Goal: Book appointment/travel/reservation

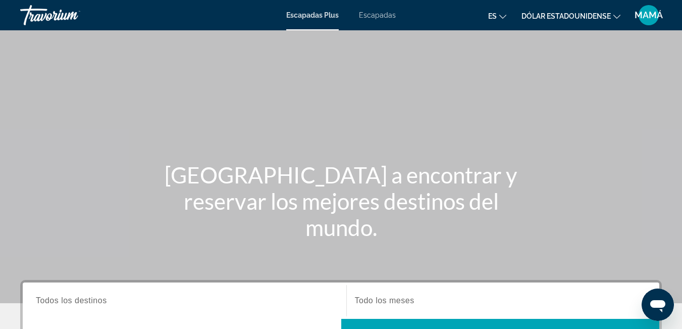
click at [380, 13] on font "Escapadas" at bounding box center [377, 15] width 37 height 8
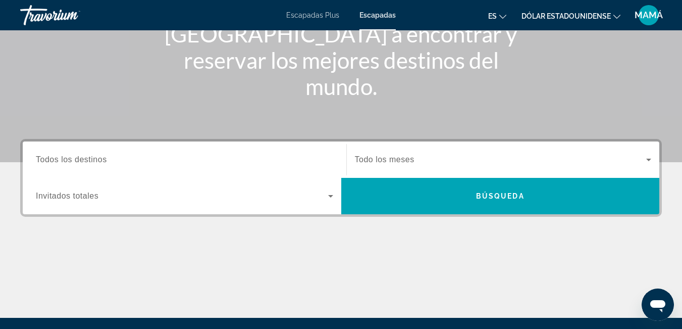
scroll to position [52, 0]
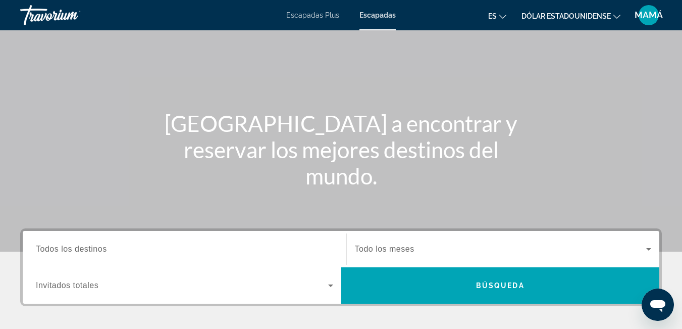
click at [330, 285] on icon "Search widget" at bounding box center [330, 285] width 5 height 3
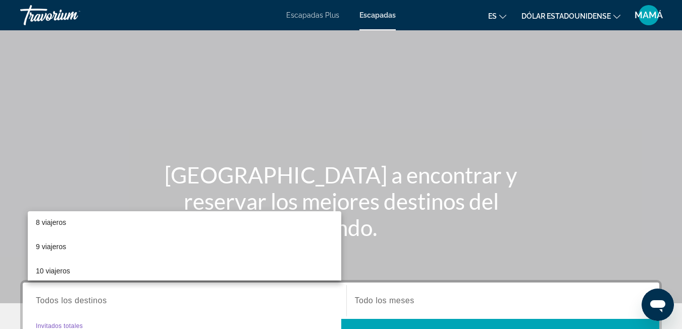
scroll to position [152, 0]
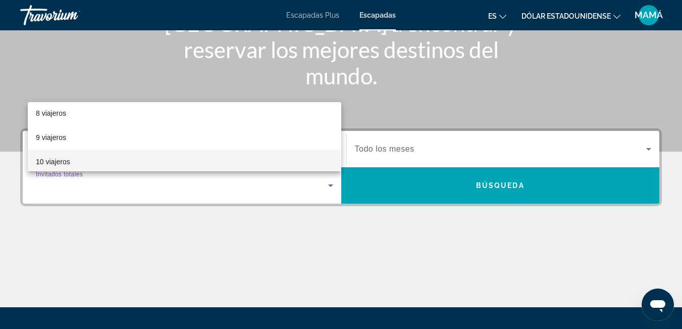
click at [66, 161] on font "10 viajeros" at bounding box center [53, 162] width 34 height 8
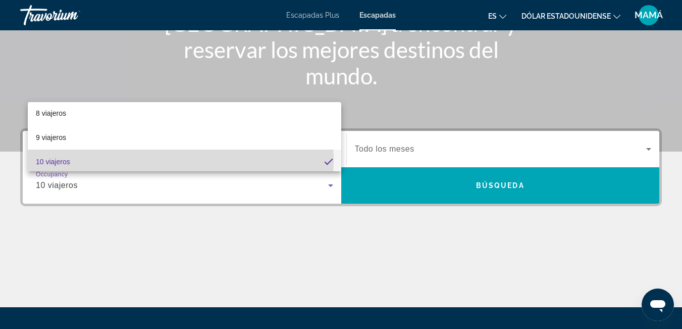
scroll to position [177, 0]
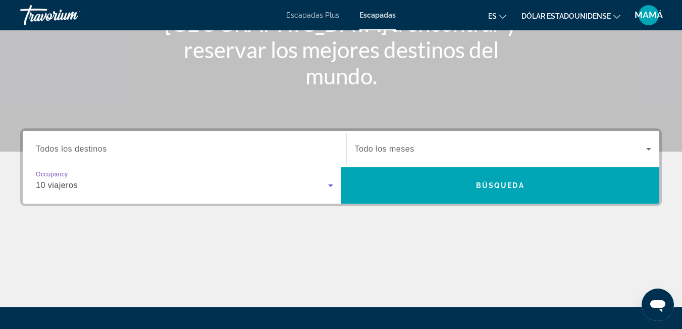
click at [328, 181] on icon "Search widget" at bounding box center [331, 185] width 12 height 12
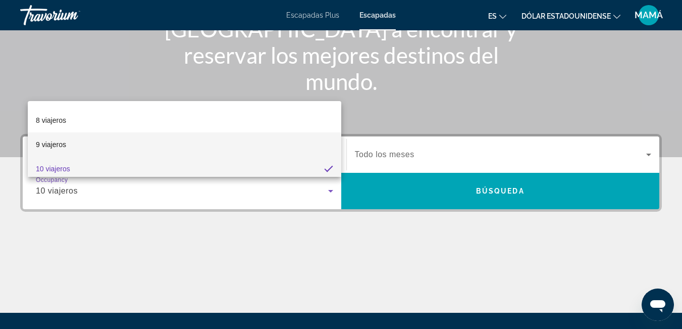
scroll to position [175, 0]
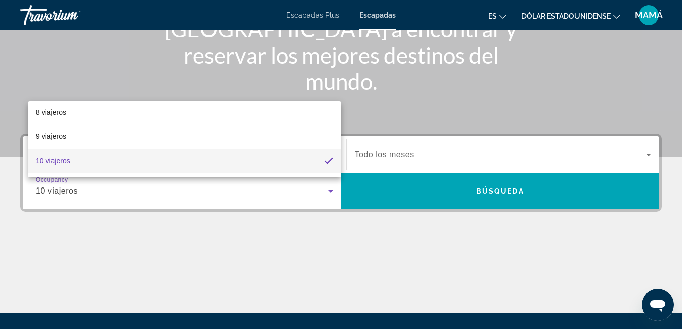
click at [476, 253] on div at bounding box center [341, 164] width 682 height 329
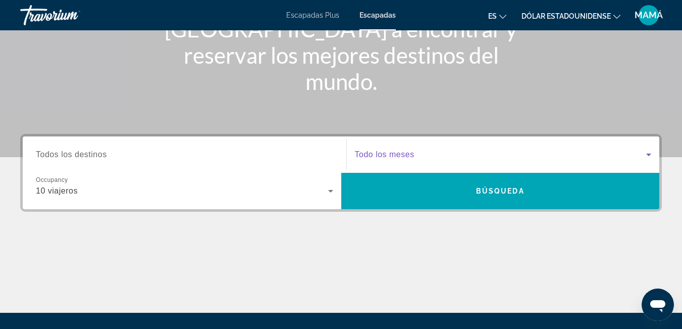
click at [649, 158] on icon "Search widget" at bounding box center [649, 154] width 12 height 12
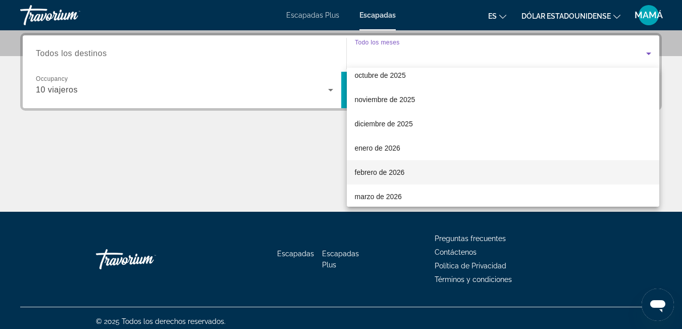
scroll to position [51, 0]
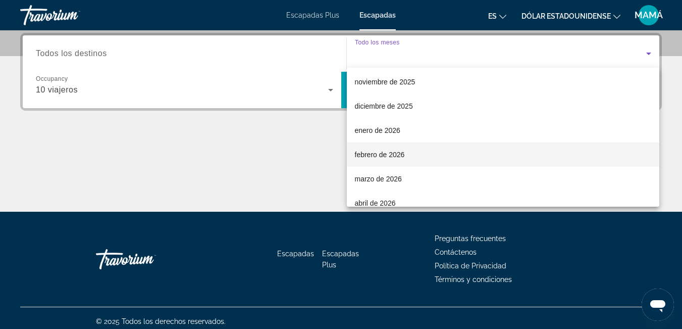
click at [370, 153] on font "febrero de 2026" at bounding box center [380, 154] width 50 height 8
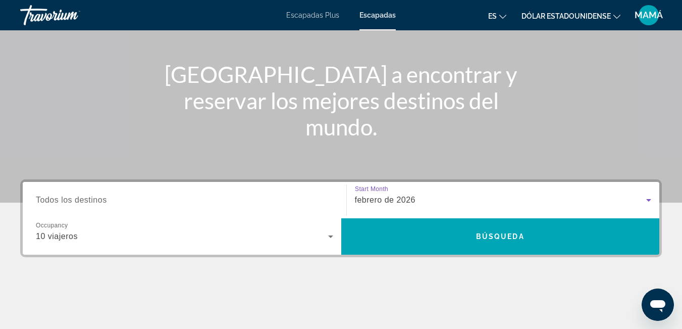
scroll to position [95, 0]
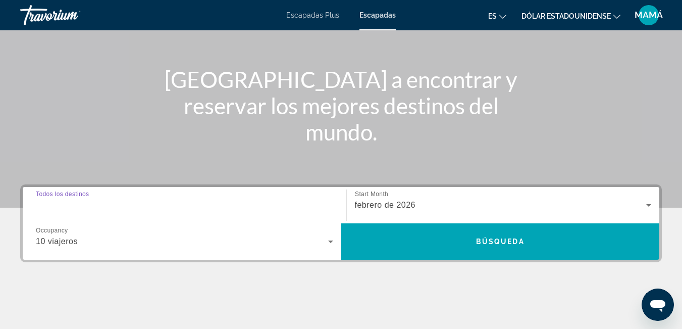
click at [137, 208] on input "Destination Todos los destinos" at bounding box center [184, 205] width 297 height 12
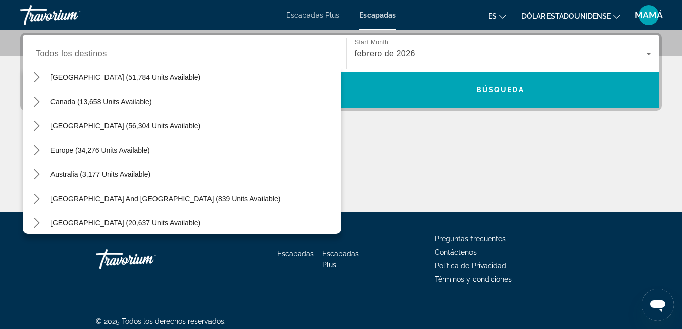
scroll to position [47, 0]
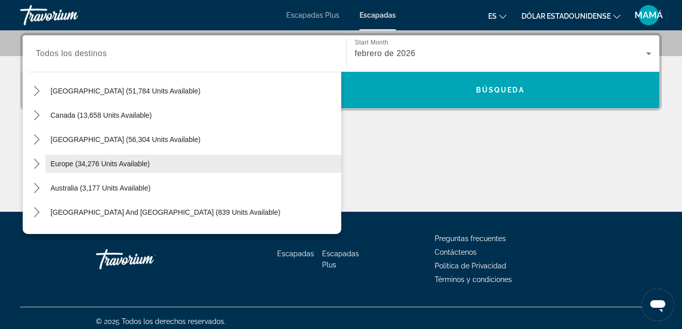
click at [67, 163] on span "Europe (34,276 units available)" at bounding box center [100, 164] width 99 height 8
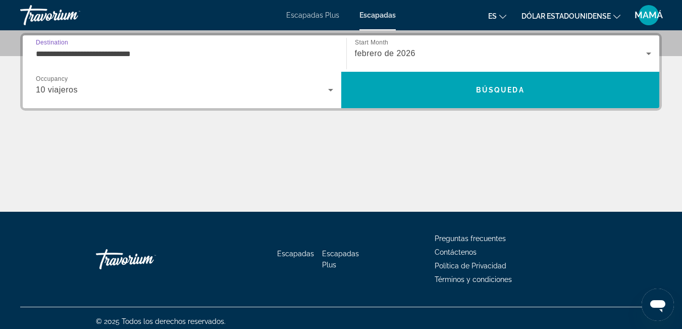
click at [170, 48] on input "**********" at bounding box center [184, 54] width 297 height 12
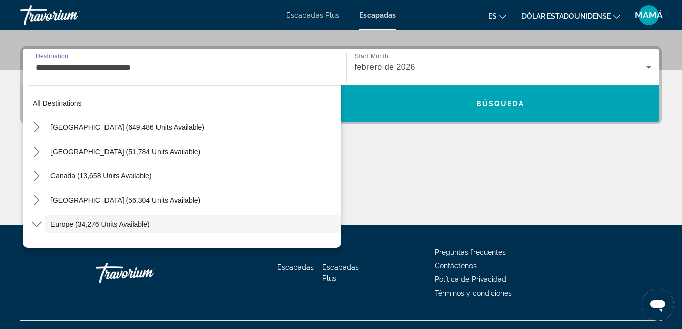
scroll to position [60, 0]
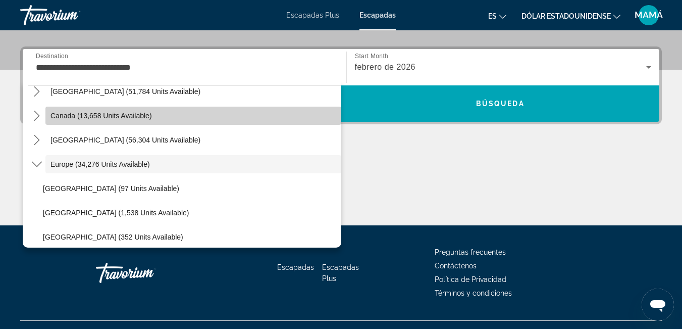
drag, startPoint x: 333, startPoint y: 119, endPoint x: 332, endPoint y: 125, distance: 5.6
click at [332, 125] on span "Select destination: Canada (13,658 units available)" at bounding box center [193, 116] width 296 height 24
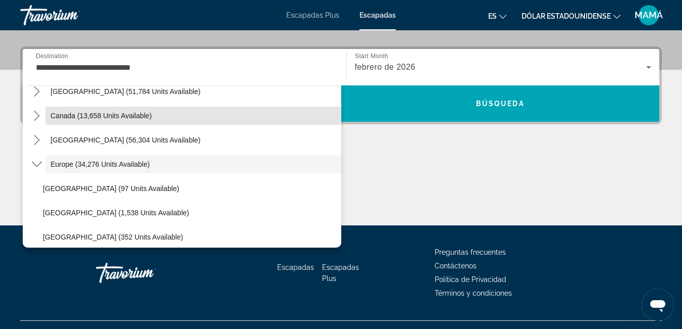
scroll to position [247, 0]
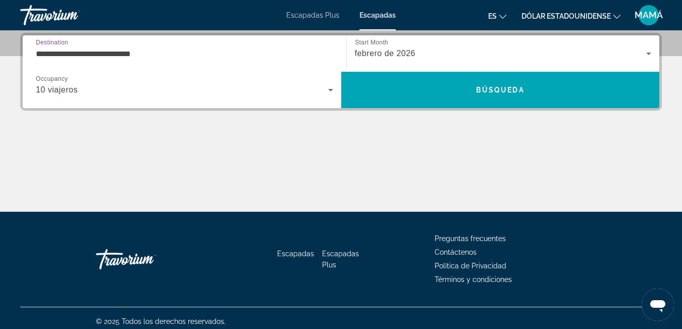
click at [177, 54] on input "**********" at bounding box center [184, 54] width 297 height 12
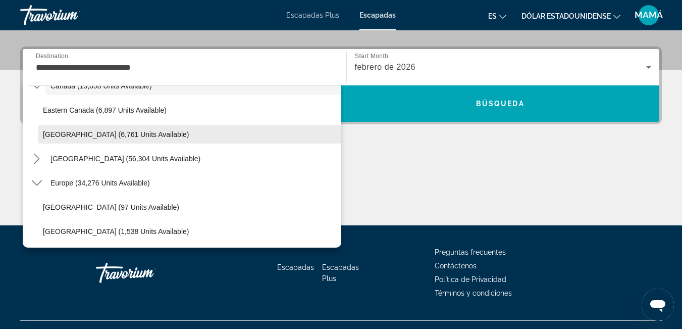
scroll to position [93, 0]
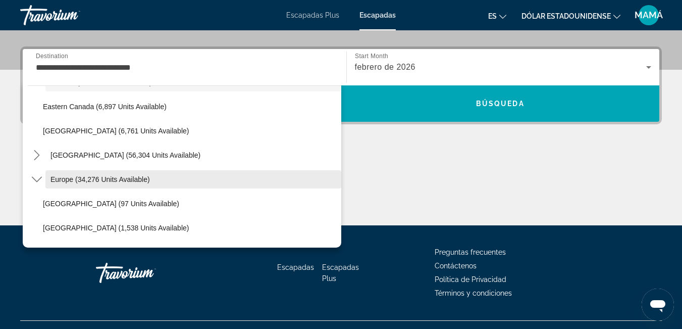
click at [177, 178] on span "Select destination: Europe (34,276 units available)" at bounding box center [193, 179] width 296 height 24
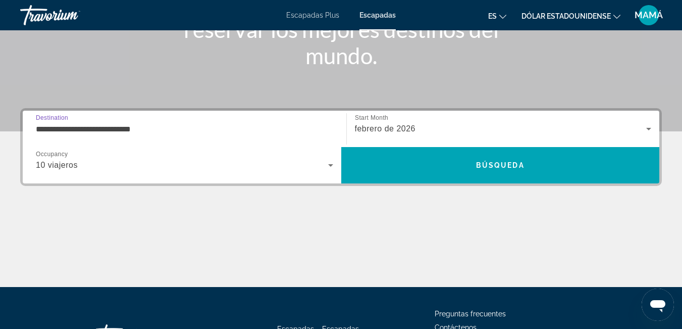
scroll to position [95, 0]
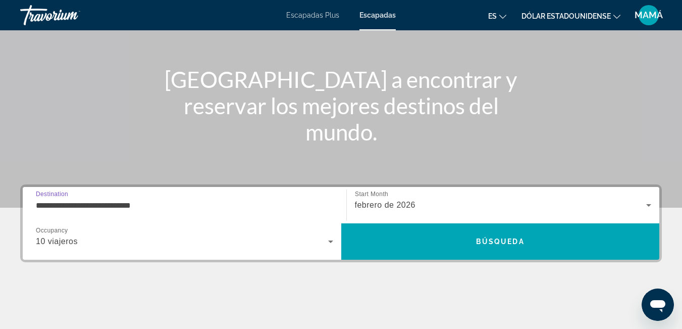
click at [179, 207] on input "**********" at bounding box center [184, 205] width 297 height 12
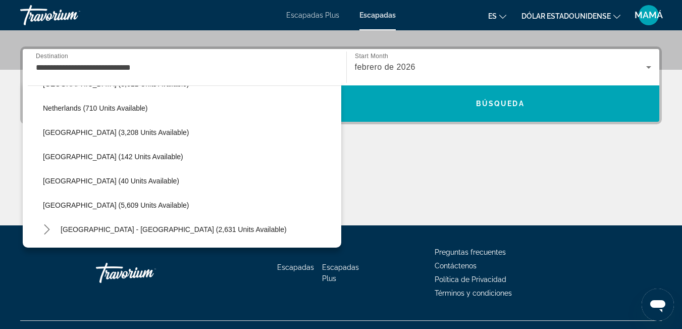
scroll to position [490, 0]
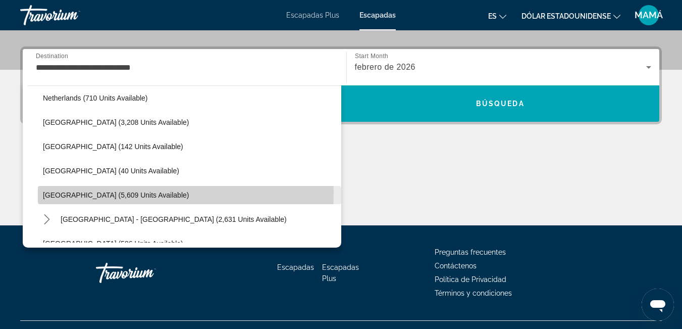
click at [119, 198] on span "Spain (5,609 units available)" at bounding box center [116, 195] width 146 height 8
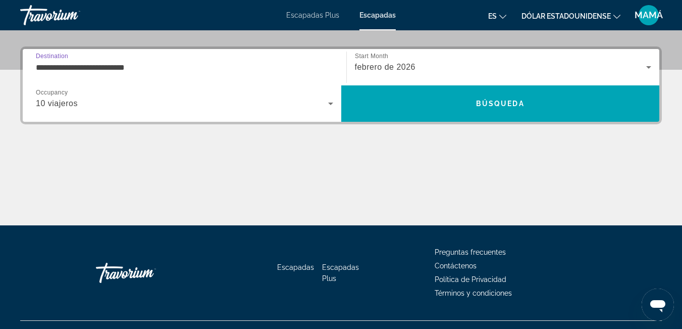
scroll to position [247, 0]
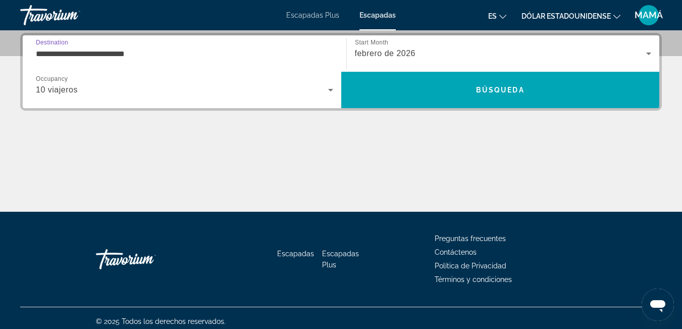
click at [145, 51] on input "**********" at bounding box center [184, 54] width 297 height 12
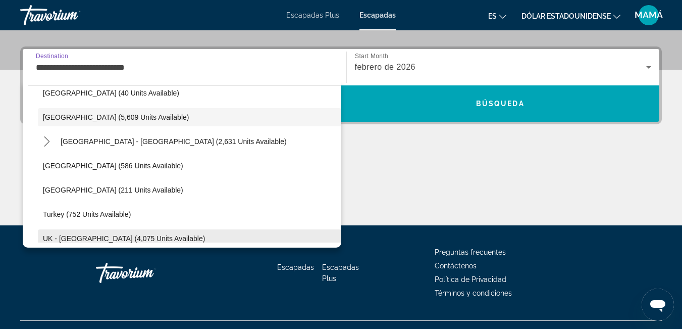
scroll to position [521, 0]
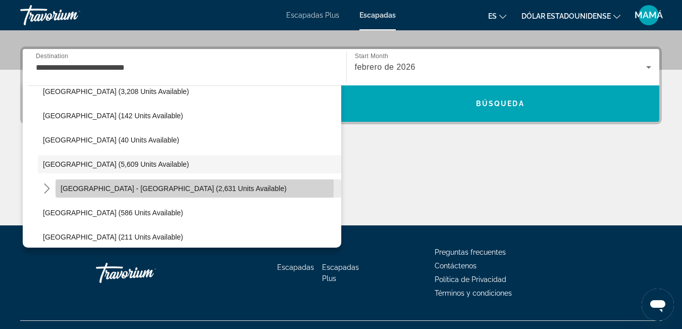
click at [124, 186] on span "Spain - Canary Islands (2,631 units available)" at bounding box center [174, 188] width 226 height 8
type input "**********"
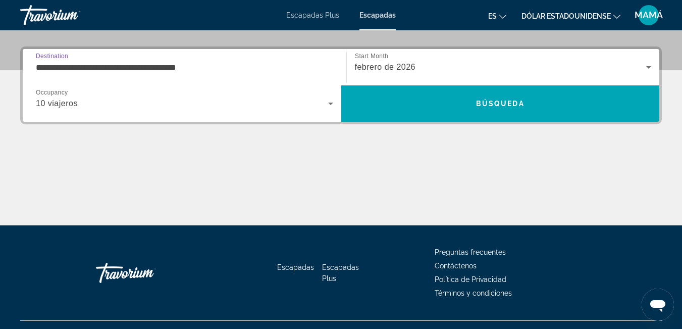
scroll to position [247, 0]
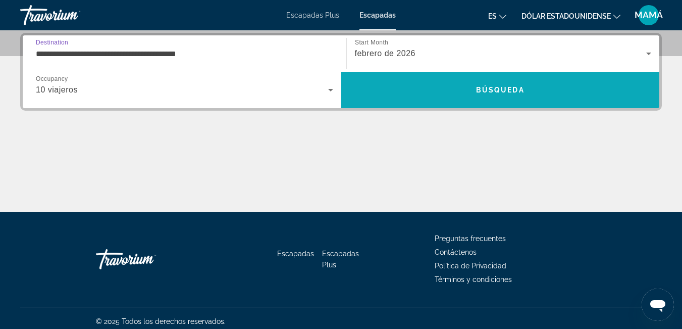
click at [489, 91] on span "Búsqueda" at bounding box center [500, 90] width 48 height 8
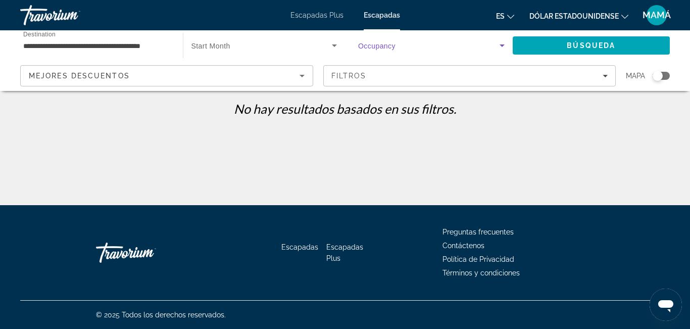
click at [498, 41] on icon "Search widget" at bounding box center [502, 45] width 12 height 12
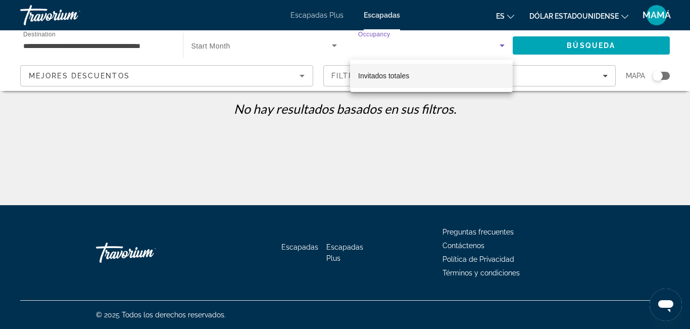
click at [430, 80] on mat-option "Invitados totales" at bounding box center [431, 76] width 163 height 24
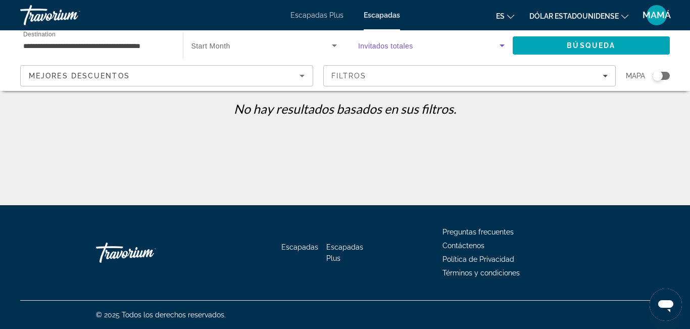
click at [503, 42] on icon "Search widget" at bounding box center [502, 45] width 12 height 12
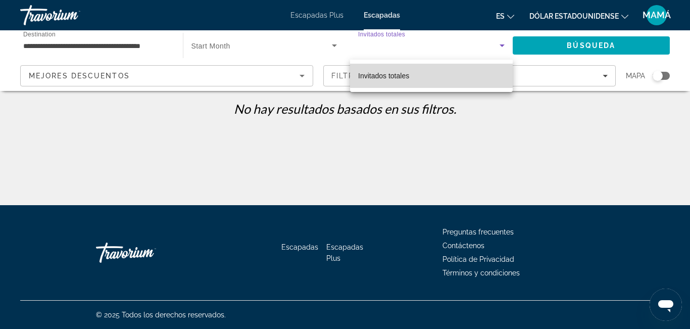
click at [482, 70] on mat-option "Invitados totales" at bounding box center [431, 76] width 163 height 24
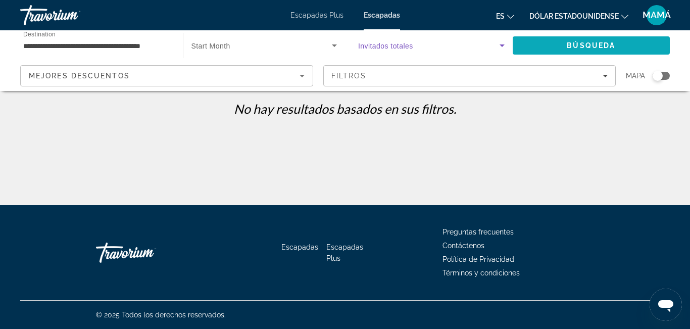
click at [590, 44] on span "Búsqueda" at bounding box center [591, 45] width 48 height 8
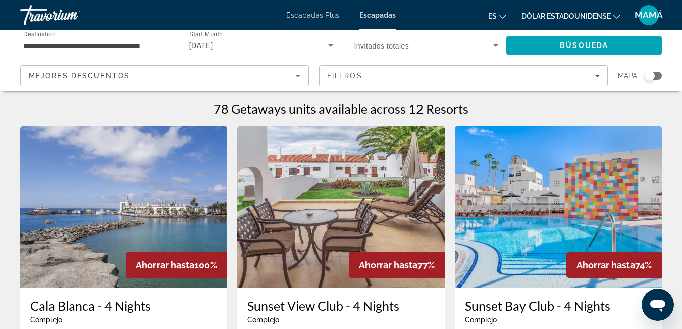
click at [55, 36] on span "Destination" at bounding box center [39, 34] width 32 height 7
click at [55, 40] on input "**********" at bounding box center [95, 46] width 144 height 12
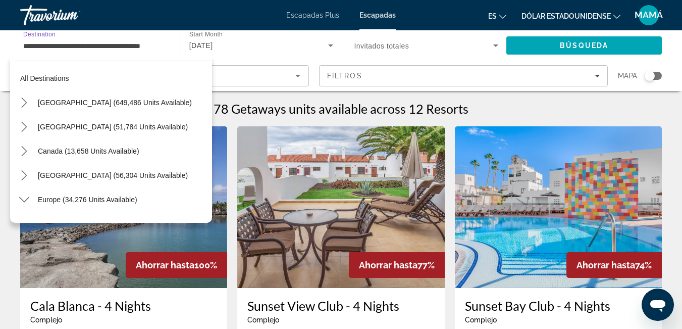
scroll to position [496, 0]
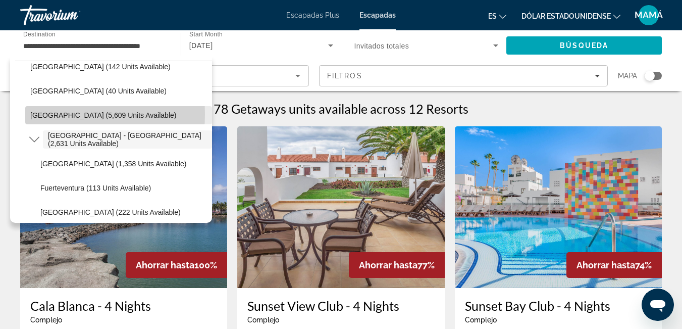
click at [45, 114] on span "Spain (5,609 units available)" at bounding box center [103, 115] width 146 height 8
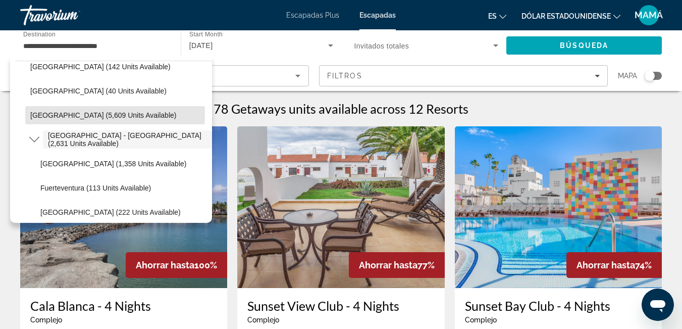
scroll to position [0, 0]
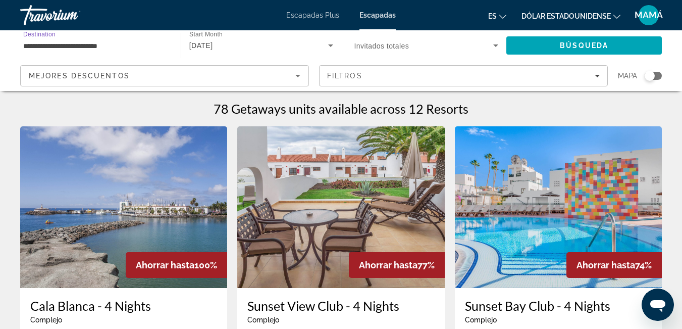
click at [498, 47] on icon "Search widget" at bounding box center [496, 45] width 12 height 12
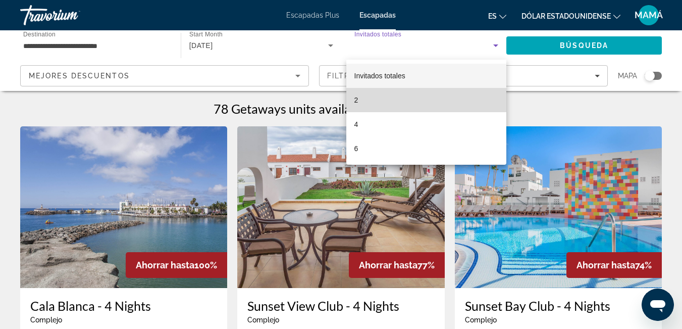
click at [377, 100] on mat-option "2" at bounding box center [426, 100] width 161 height 24
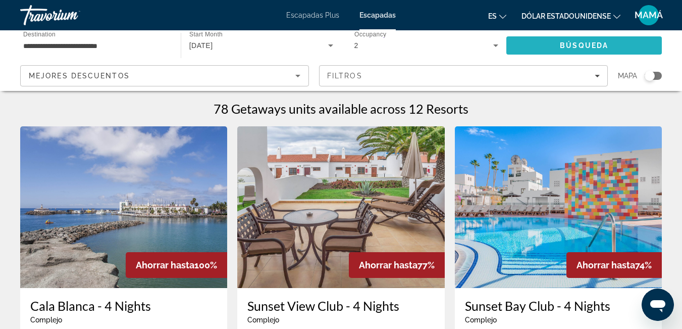
click at [552, 42] on span "Search" at bounding box center [585, 45] width 156 height 24
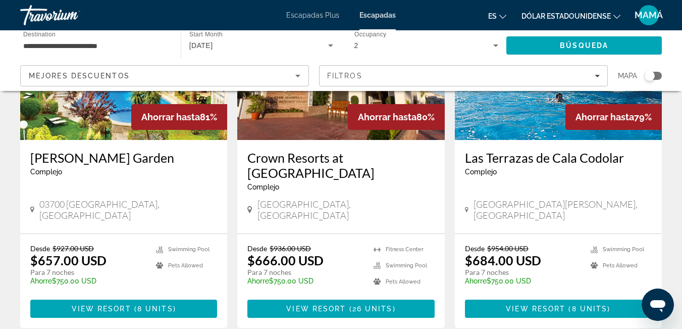
scroll to position [1249, 0]
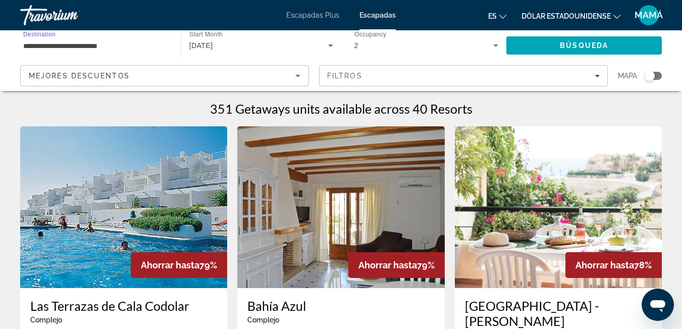
click at [52, 45] on input "**********" at bounding box center [95, 46] width 144 height 12
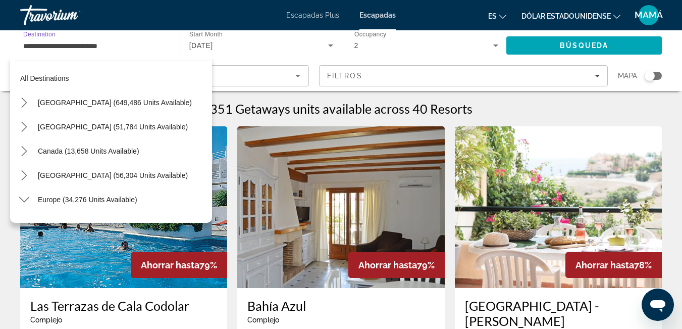
scroll to position [472, 0]
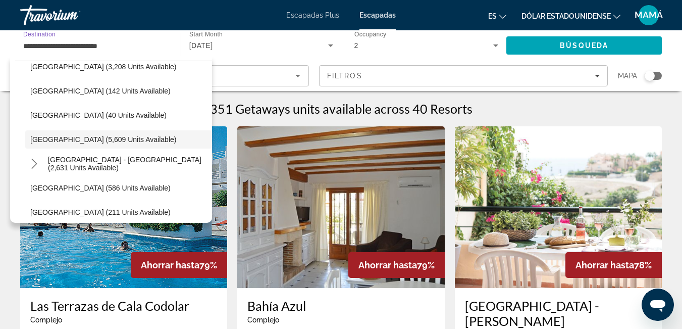
click at [158, 9] on div "Escapadas Plus Escapadas es English Español Français Italiano Português русский…" at bounding box center [341, 15] width 682 height 26
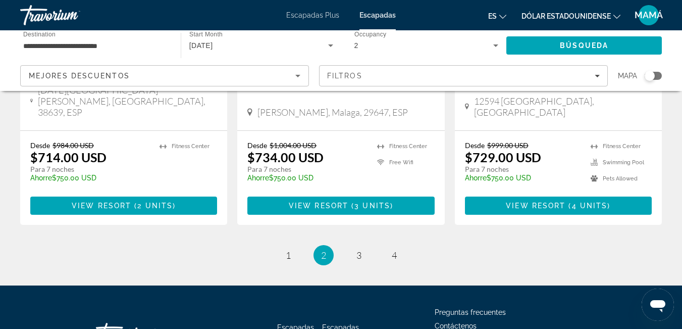
scroll to position [1381, 0]
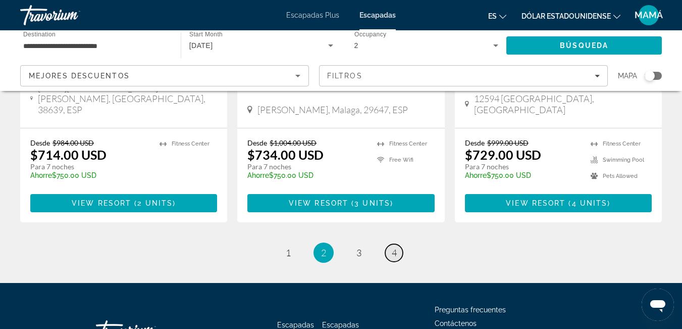
click at [396, 247] on span "4" at bounding box center [394, 252] width 5 height 11
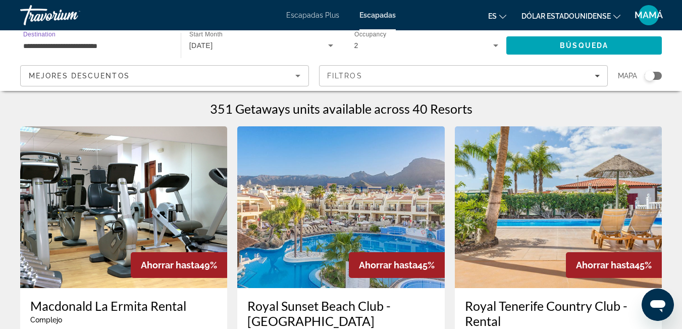
click at [42, 48] on input "**********" at bounding box center [95, 46] width 144 height 12
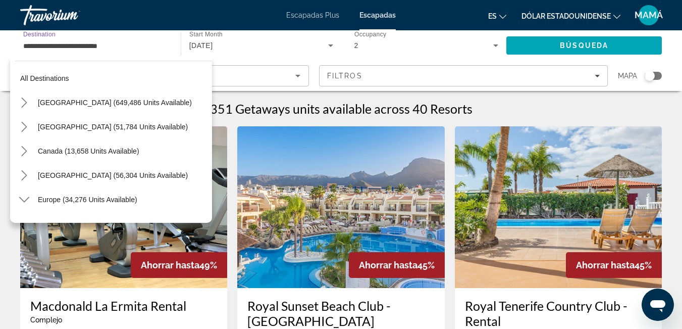
scroll to position [472, 0]
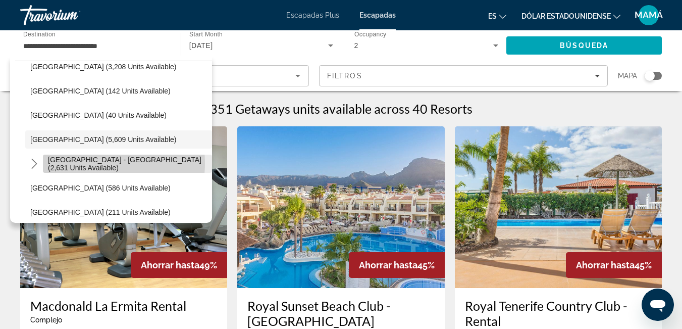
click at [88, 163] on span "Spain - Canary Islands (2,631 units available)" at bounding box center [127, 164] width 159 height 16
type input "**********"
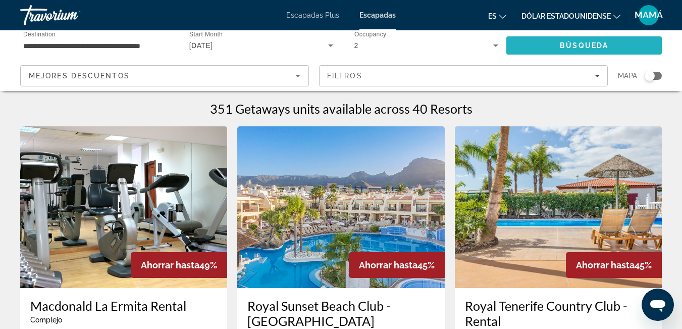
click at [556, 41] on span "Search" at bounding box center [585, 45] width 156 height 24
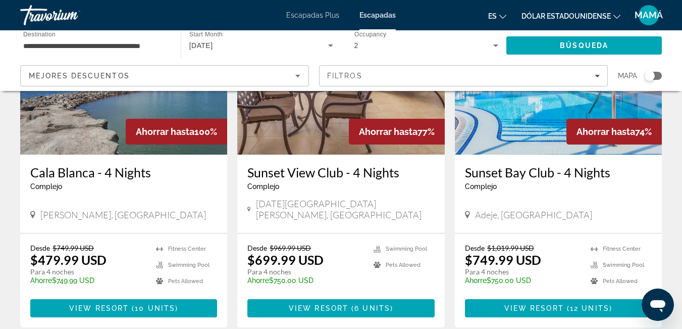
scroll to position [152, 0]
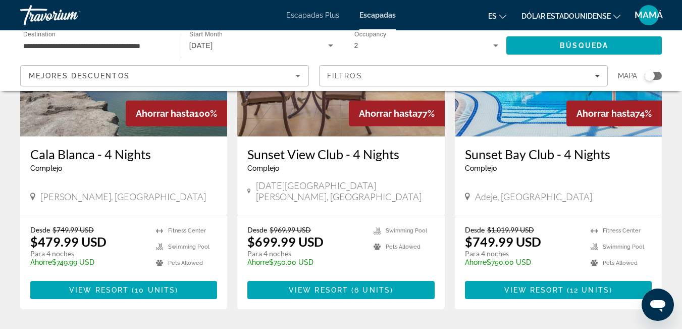
click at [158, 174] on div "Cala Blanca - 4 Nights Complejo - Este es un resort solo para adultos" at bounding box center [123, 162] width 187 height 33
click at [127, 286] on span "View Resort" at bounding box center [99, 290] width 60 height 8
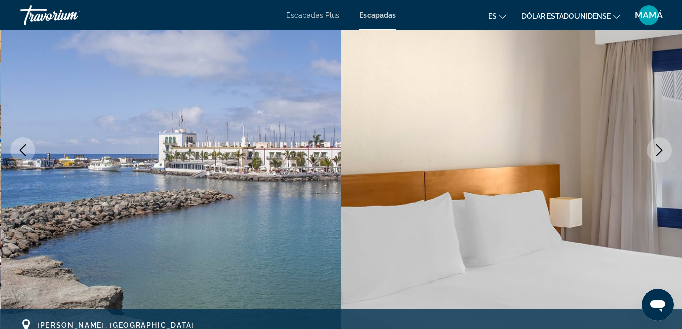
scroll to position [152, 0]
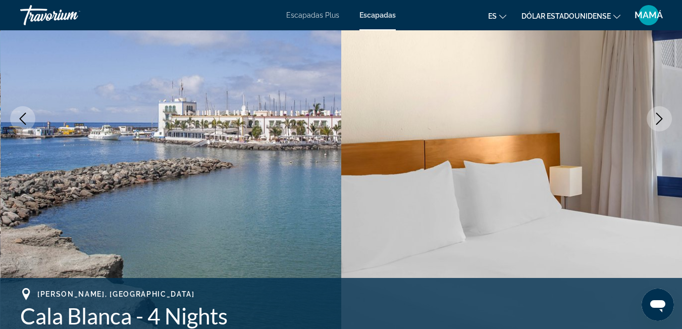
click at [663, 115] on icon "Next image" at bounding box center [659, 119] width 12 height 12
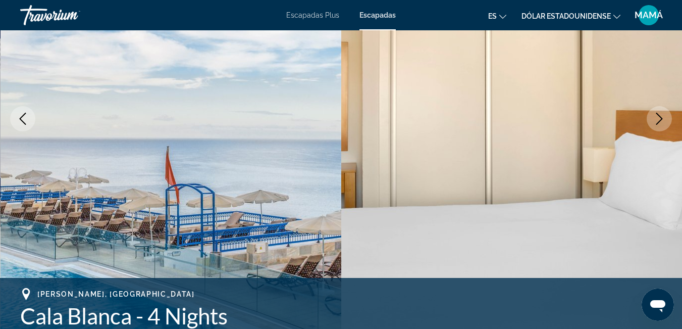
click at [663, 115] on icon "Next image" at bounding box center [659, 119] width 12 height 12
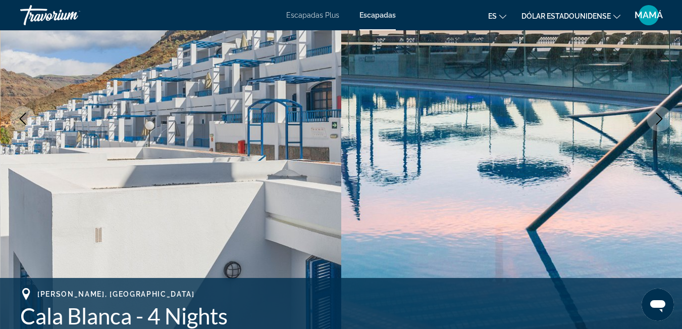
click at [663, 115] on icon "Next image" at bounding box center [659, 119] width 12 height 12
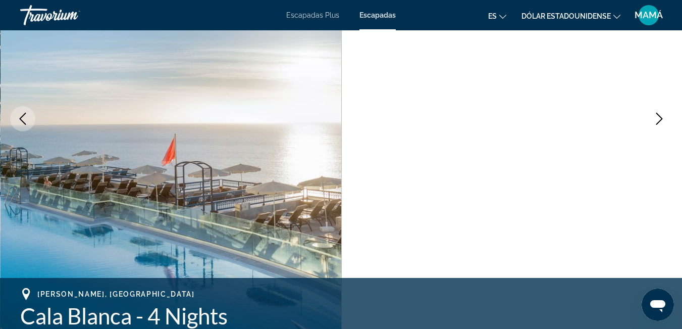
click at [664, 115] on icon "Next image" at bounding box center [659, 119] width 12 height 12
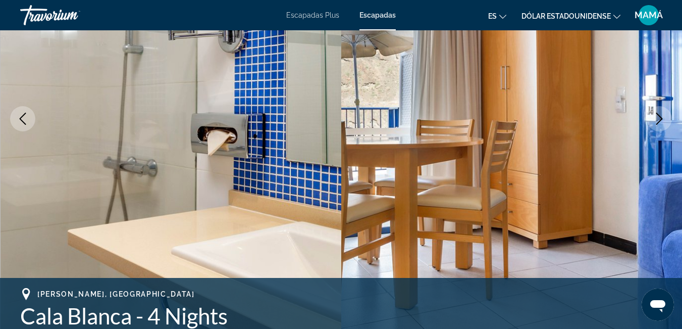
click at [664, 113] on icon "Next image" at bounding box center [659, 119] width 12 height 12
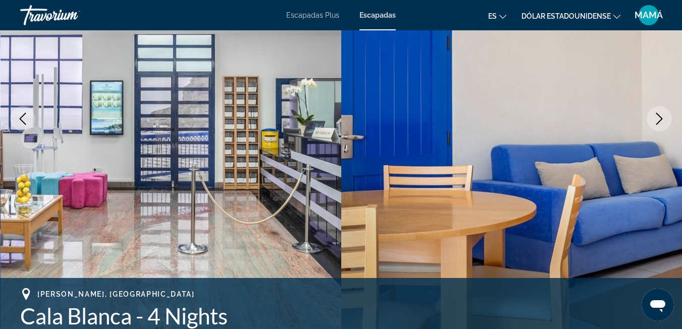
click at [664, 113] on icon "Next image" at bounding box center [659, 119] width 12 height 12
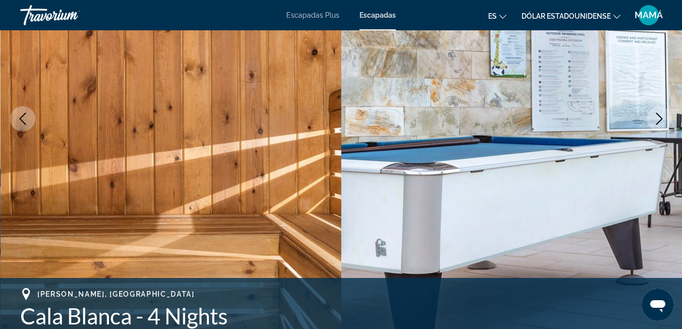
click at [19, 114] on icon "Previous image" at bounding box center [23, 119] width 12 height 12
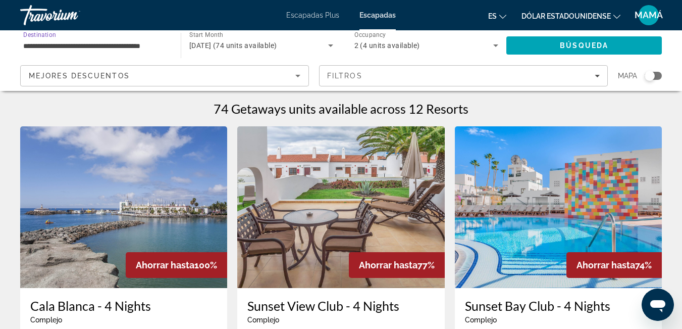
click at [157, 41] on input "**********" at bounding box center [95, 46] width 144 height 12
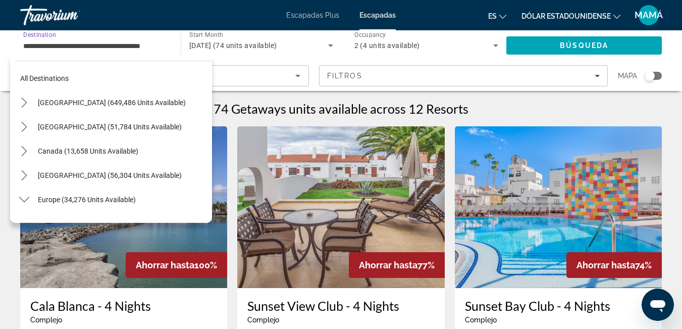
scroll to position [496, 0]
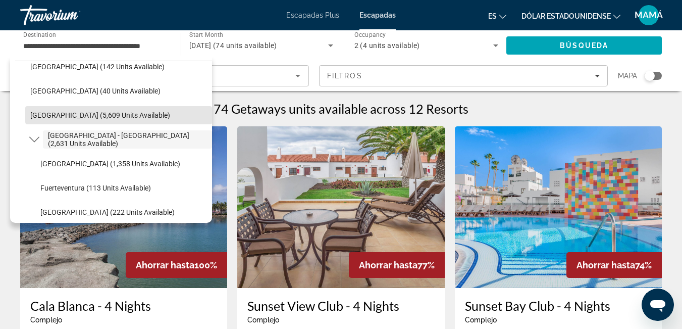
click at [126, 110] on span "Select destination: Spain (5,609 units available)" at bounding box center [118, 115] width 187 height 24
type input "**********"
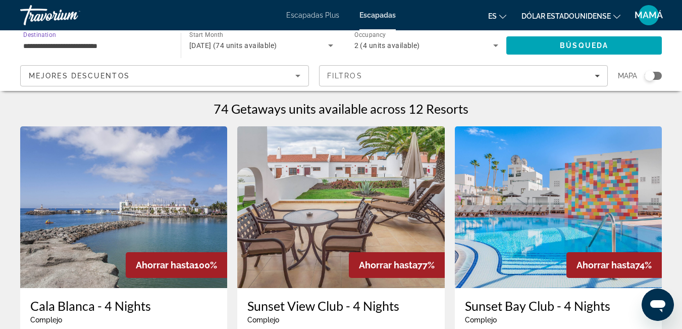
click at [76, 48] on input "**********" at bounding box center [95, 46] width 144 height 12
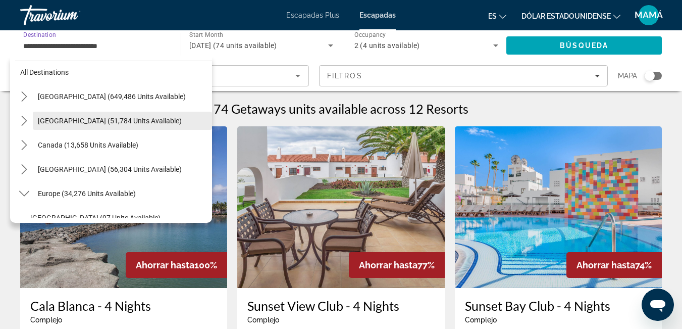
scroll to position [0, 0]
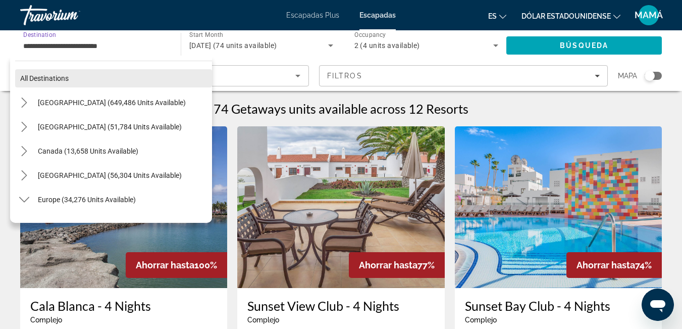
click at [78, 77] on span "Select destination: All destinations" at bounding box center [113, 78] width 197 height 24
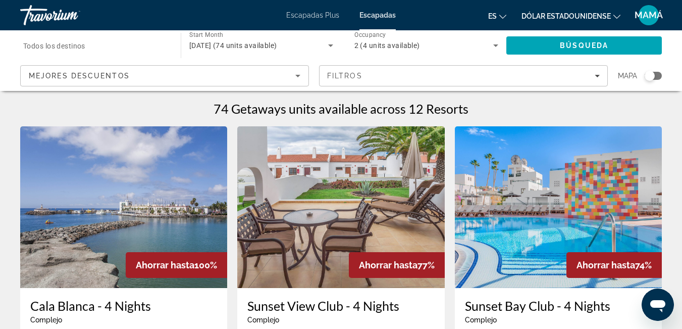
click at [71, 46] on span "Todos los destinos" at bounding box center [54, 46] width 62 height 8
click at [71, 46] on input "Destination Todos los destinos" at bounding box center [95, 46] width 144 height 12
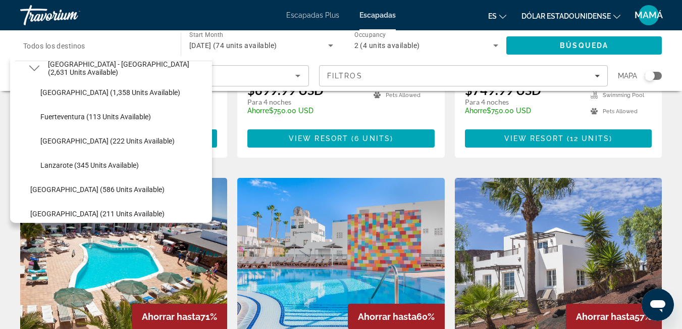
scroll to position [549, 0]
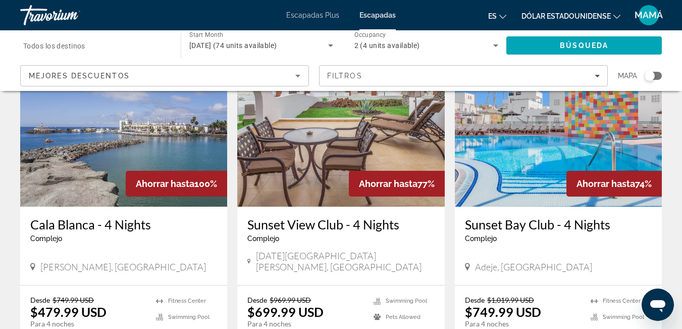
scroll to position [0, 0]
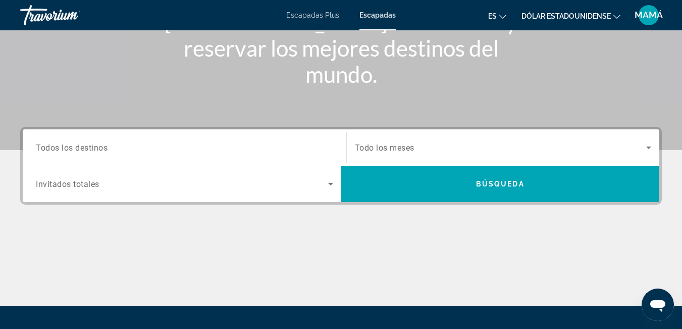
scroll to position [202, 0]
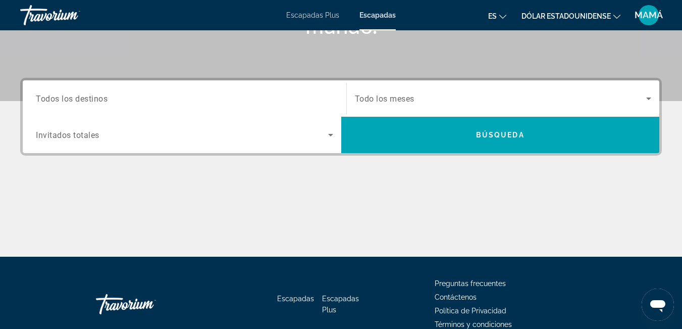
click at [310, 14] on font "Escapadas Plus" at bounding box center [312, 15] width 53 height 8
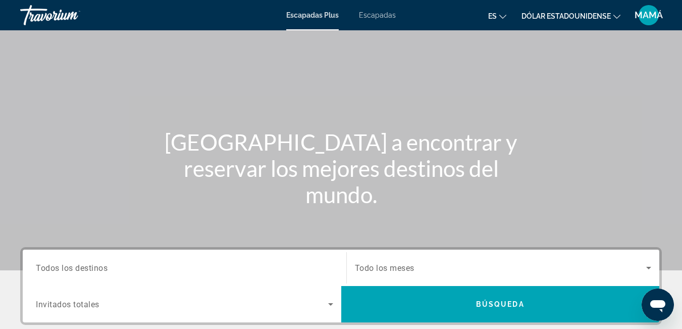
scroll to position [51, 0]
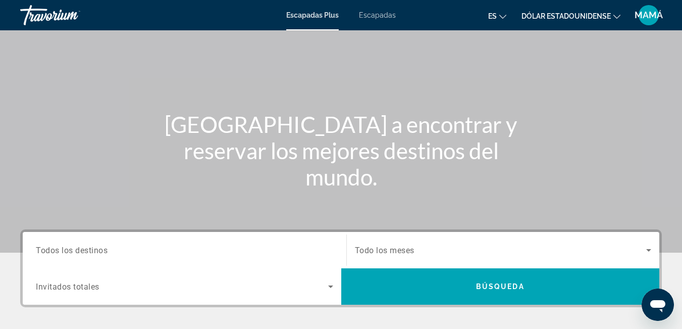
click at [385, 14] on font "Escapadas" at bounding box center [377, 15] width 37 height 8
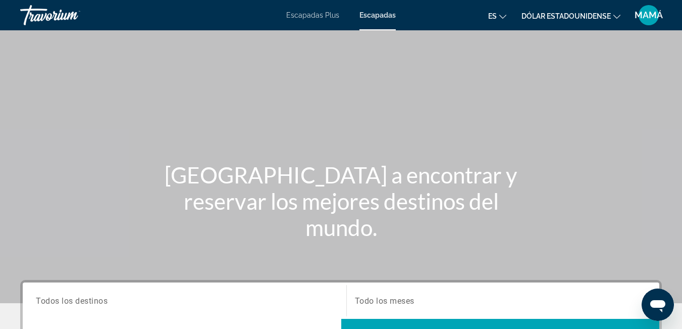
click at [255, 96] on div "Contenido principal" at bounding box center [341, 151] width 682 height 303
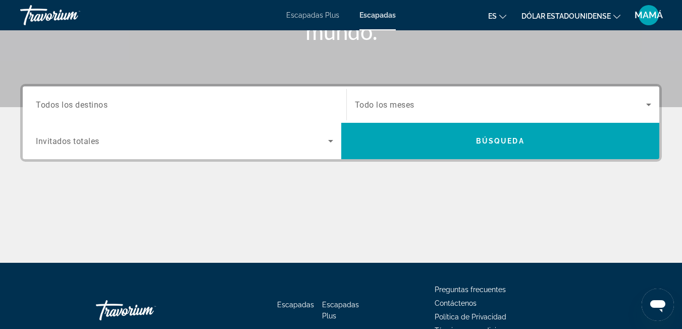
scroll to position [202, 0]
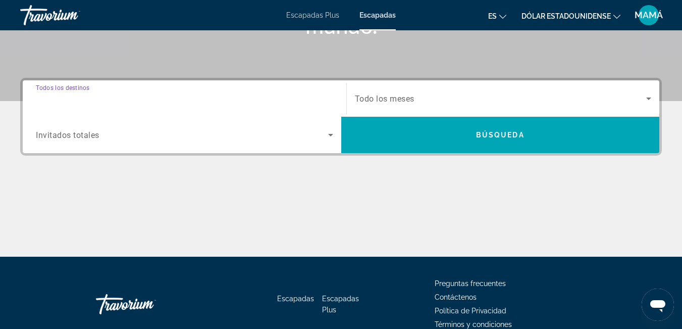
click at [117, 97] on input "Destination Todos los destinos" at bounding box center [184, 99] width 297 height 12
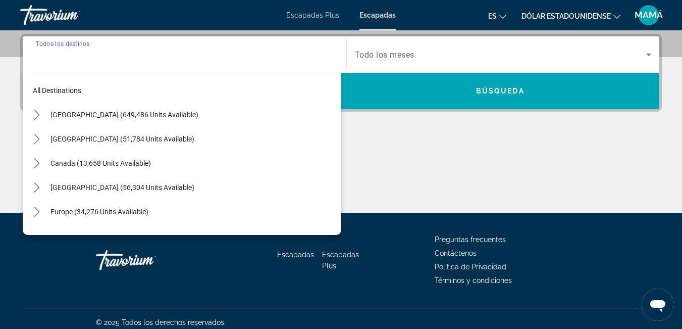
scroll to position [247, 0]
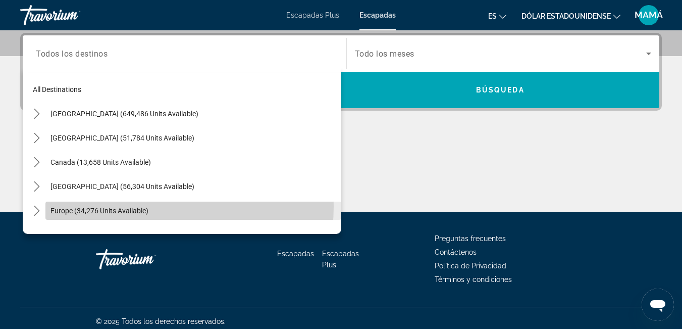
click at [115, 207] on span "Europe (34,276 units available)" at bounding box center [100, 211] width 98 height 8
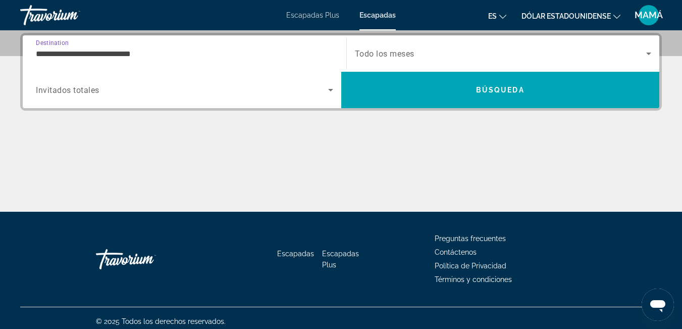
click at [103, 54] on input "**********" at bounding box center [184, 54] width 297 height 12
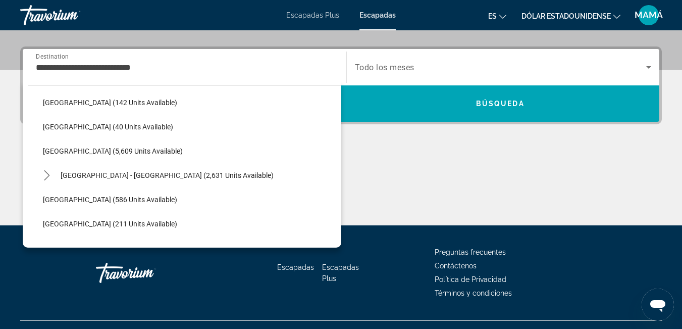
scroll to position [495, 0]
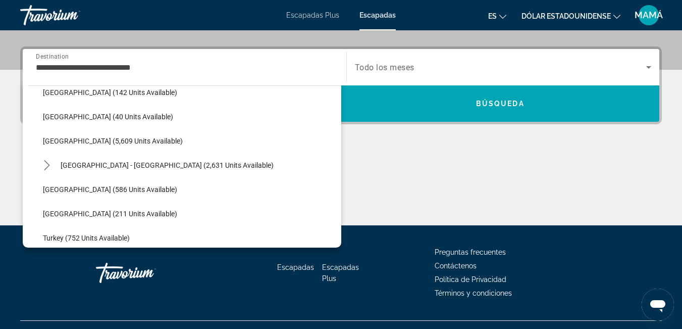
click at [80, 138] on span "Spain (5,609 units available)" at bounding box center [113, 141] width 140 height 8
type input "**********"
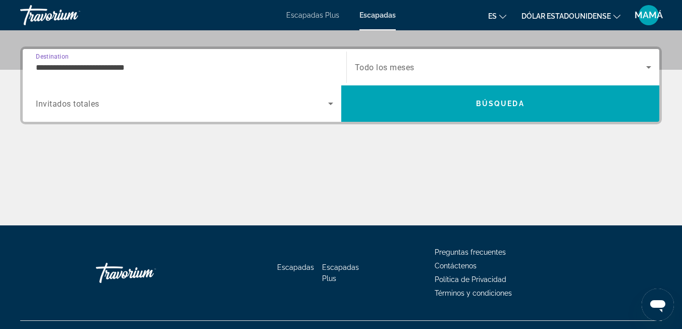
scroll to position [247, 0]
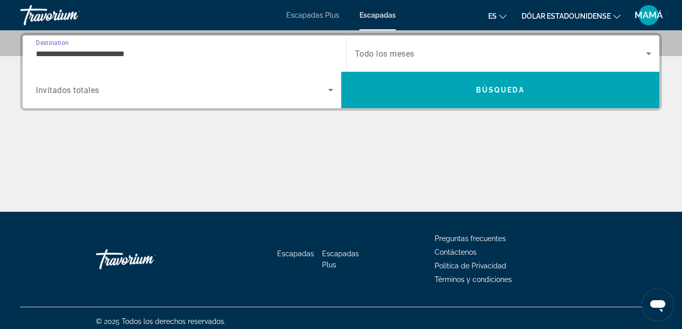
click at [648, 54] on icon "Search widget" at bounding box center [648, 54] width 5 height 3
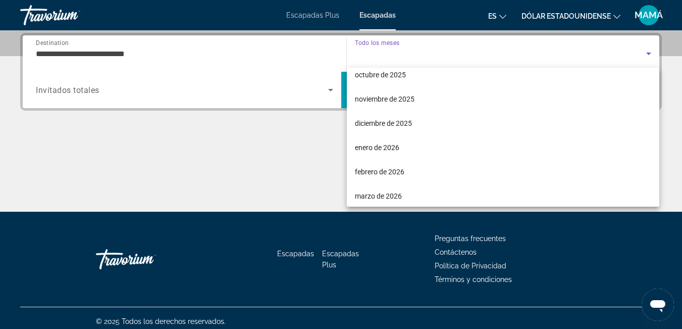
scroll to position [53, 0]
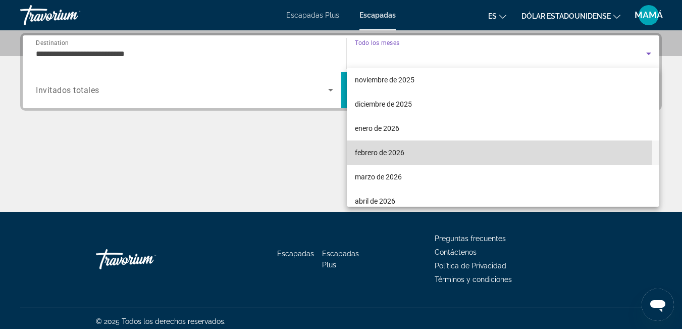
click at [379, 149] on font "febrero de 2026" at bounding box center [379, 152] width 49 height 8
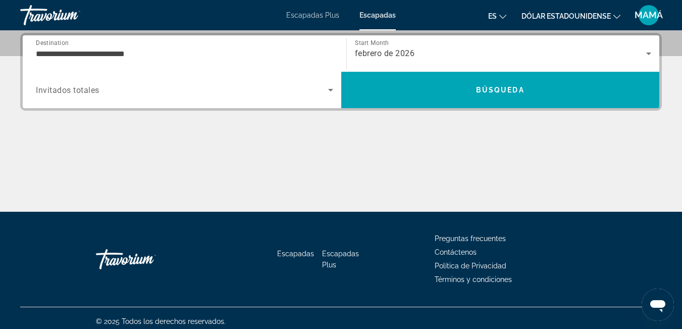
click at [82, 90] on span "Invitados totales" at bounding box center [68, 90] width 64 height 10
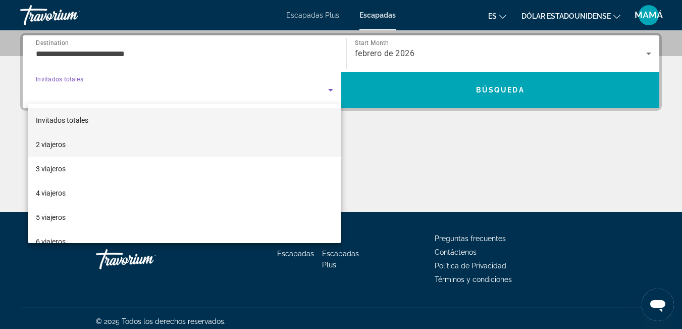
click at [68, 138] on mat-option "2 viajeros" at bounding box center [185, 144] width 314 height 24
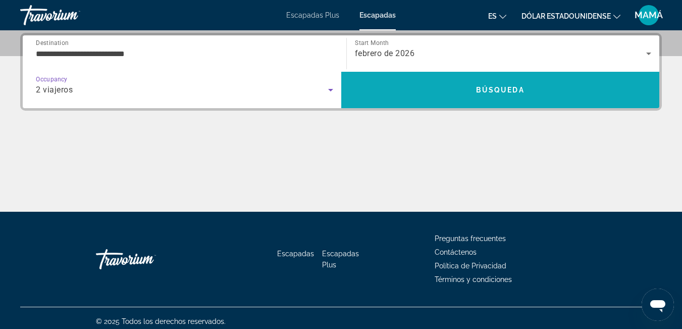
click at [493, 90] on span "Búsqueda" at bounding box center [500, 90] width 48 height 8
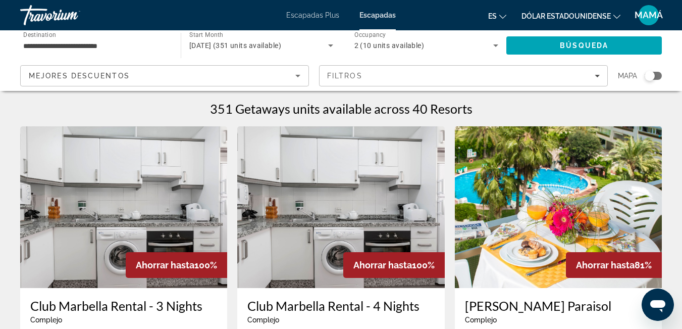
drag, startPoint x: 336, startPoint y: 194, endPoint x: 543, endPoint y: 110, distance: 224.2
click at [543, 110] on div "351 Getaways units available across 40 Resorts" at bounding box center [341, 108] width 642 height 15
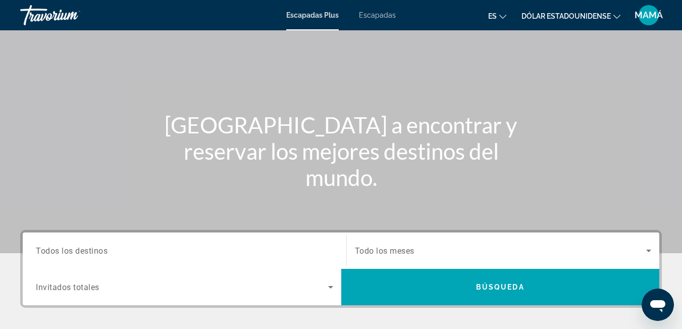
scroll to position [51, 0]
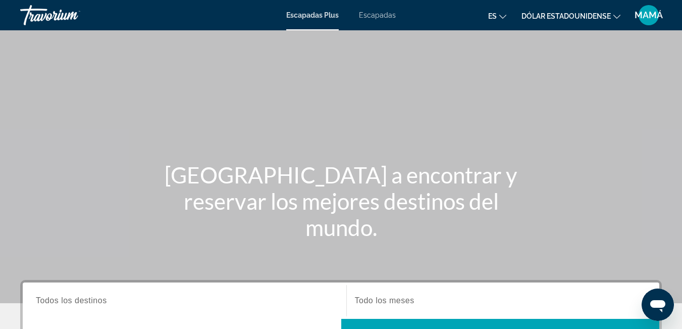
click at [388, 15] on font "Escapadas" at bounding box center [377, 15] width 37 height 8
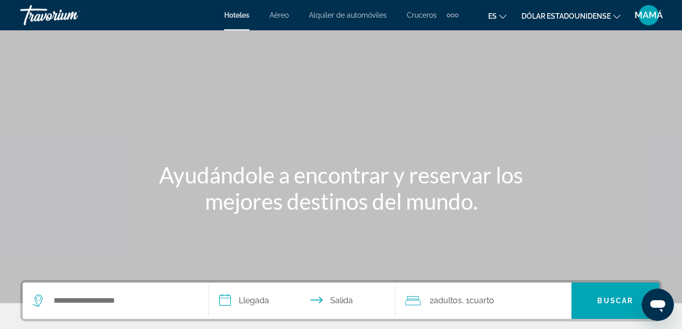
click at [315, 108] on div "Contenido principal" at bounding box center [341, 151] width 682 height 303
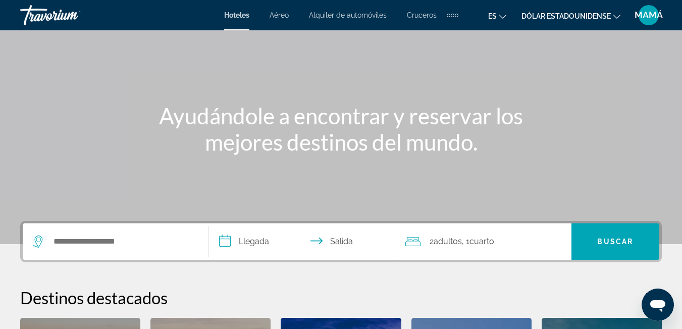
scroll to position [152, 0]
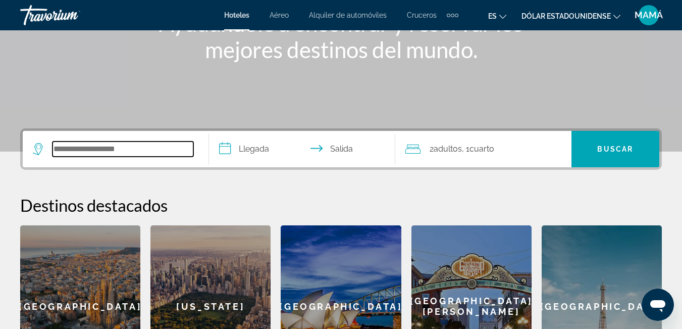
click at [144, 150] on input "Buscar destino de hotel" at bounding box center [123, 148] width 141 height 15
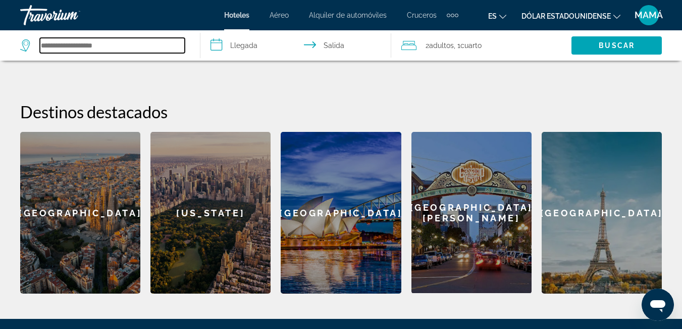
scroll to position [146, 0]
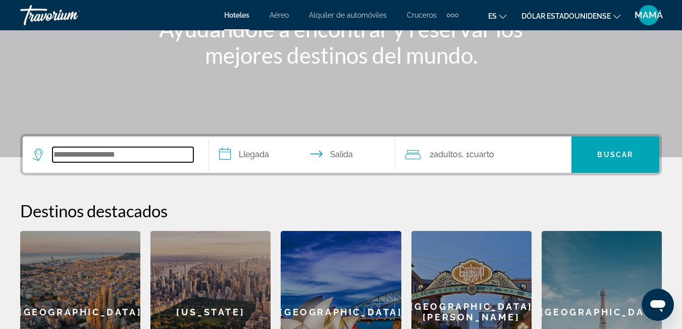
click at [122, 146] on div "Widget de búsqueda" at bounding box center [116, 154] width 166 height 36
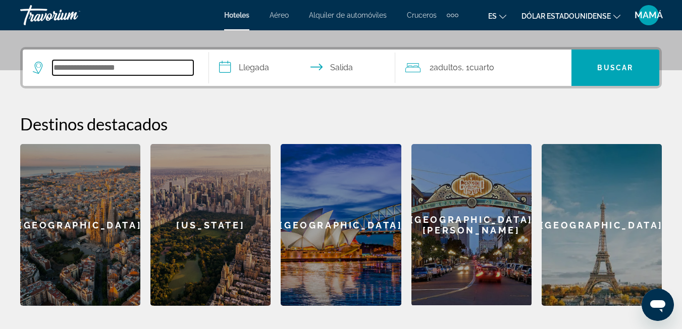
scroll to position [247, 0]
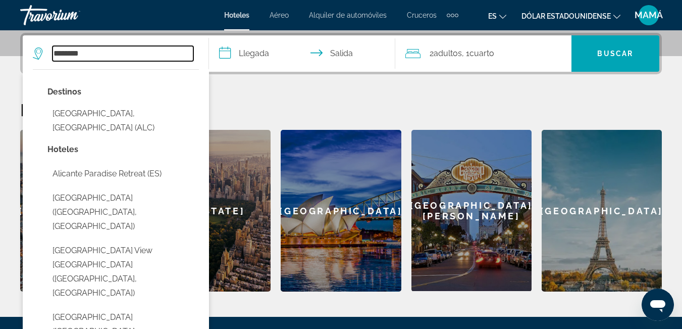
type input "********"
click at [256, 53] on input "**********" at bounding box center [304, 54] width 190 height 39
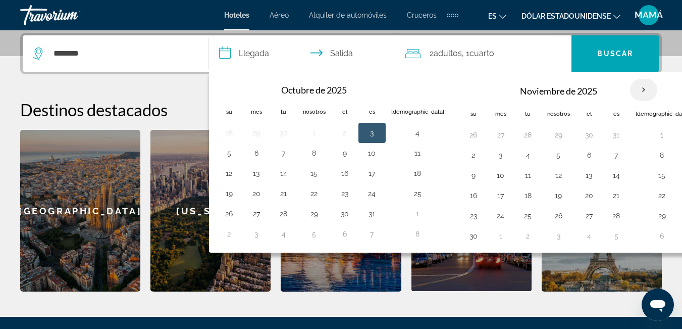
click at [630, 88] on th "Mes próximo" at bounding box center [643, 90] width 27 height 22
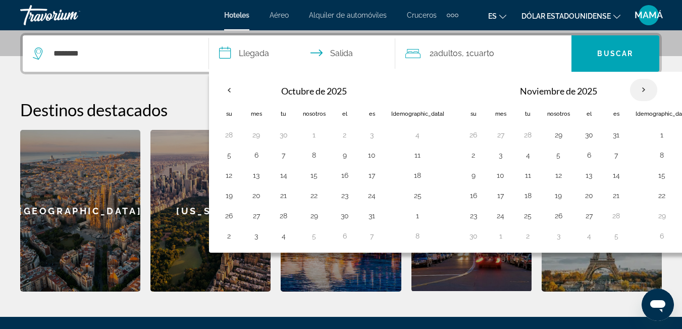
click at [630, 88] on th "Mes próximo" at bounding box center [643, 90] width 27 height 22
click at [630, 87] on th "Mes próximo" at bounding box center [643, 90] width 27 height 22
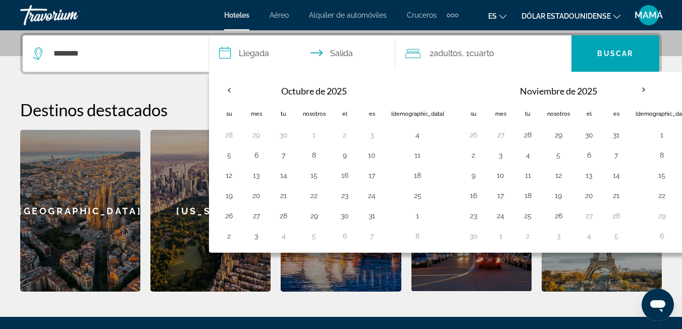
click at [169, 79] on div "**********" at bounding box center [341, 162] width 682 height 259
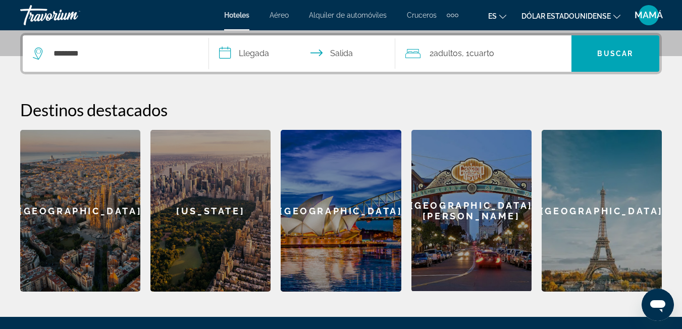
click at [339, 49] on input "**********" at bounding box center [304, 54] width 190 height 39
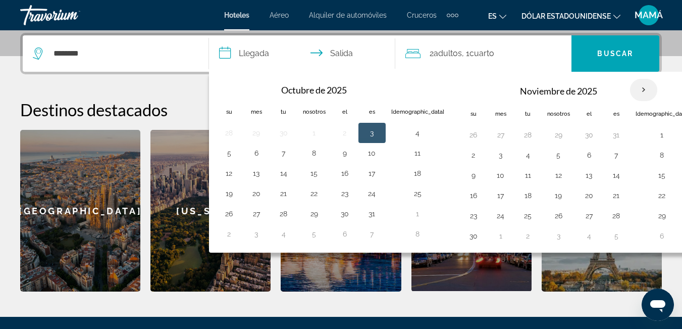
click at [630, 87] on th "Mes próximo" at bounding box center [643, 90] width 27 height 22
click at [630, 86] on th "Mes próximo" at bounding box center [643, 90] width 27 height 22
click at [636, 235] on button "6" at bounding box center [662, 236] width 53 height 14
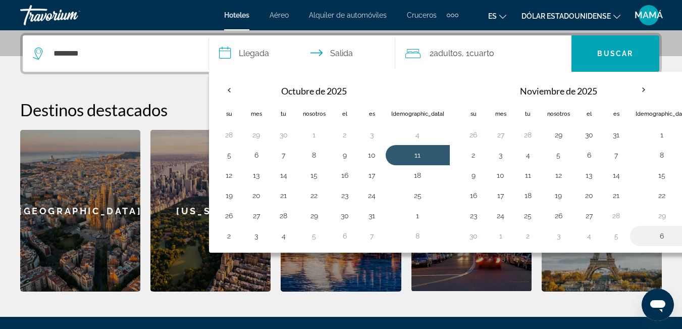
click at [636, 235] on button "6" at bounding box center [662, 236] width 53 height 14
type input "**********"
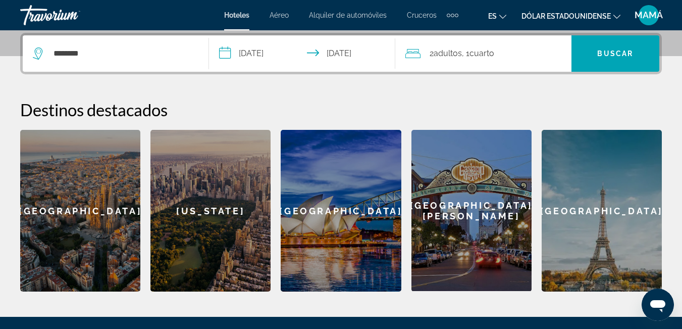
click at [267, 54] on input "**********" at bounding box center [304, 54] width 190 height 39
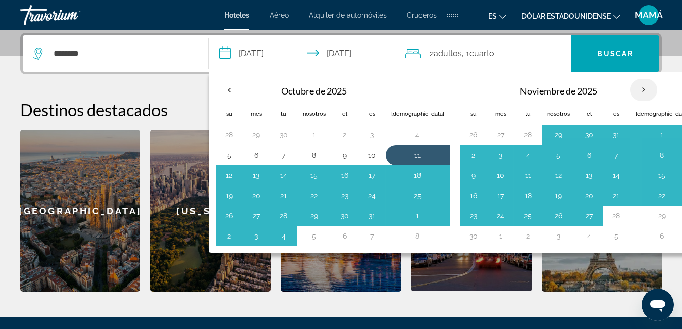
click at [630, 88] on th "Mes próximo" at bounding box center [643, 90] width 27 height 22
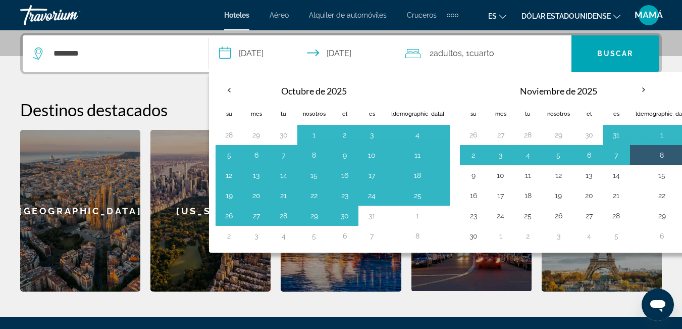
click at [657, 104] on h2 "Destinos destacados" at bounding box center [341, 109] width 642 height 20
